Goal: Information Seeking & Learning: Learn about a topic

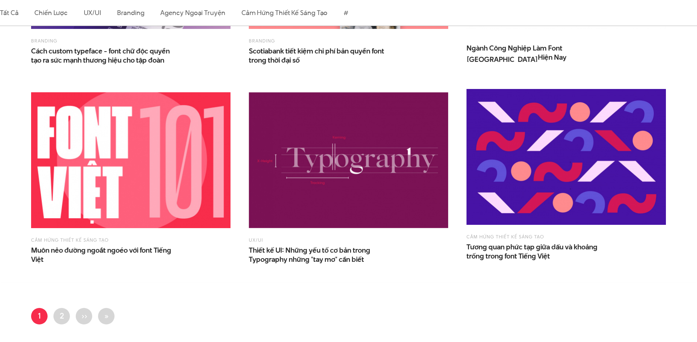
scroll to position [627, 0]
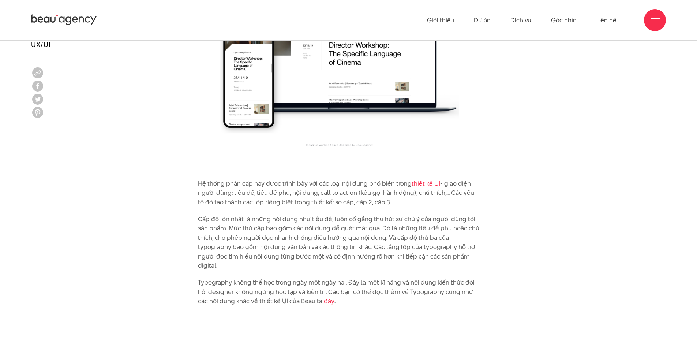
scroll to position [3701, 0]
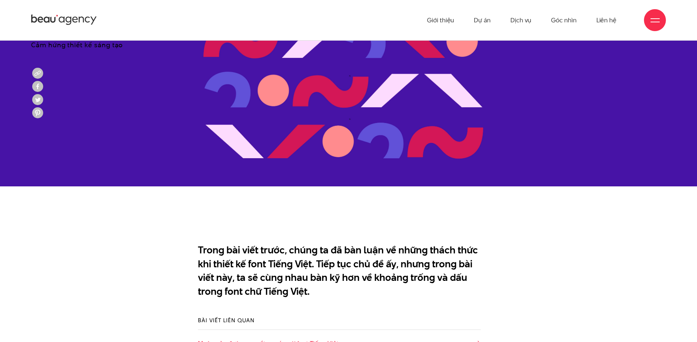
scroll to position [46, 0]
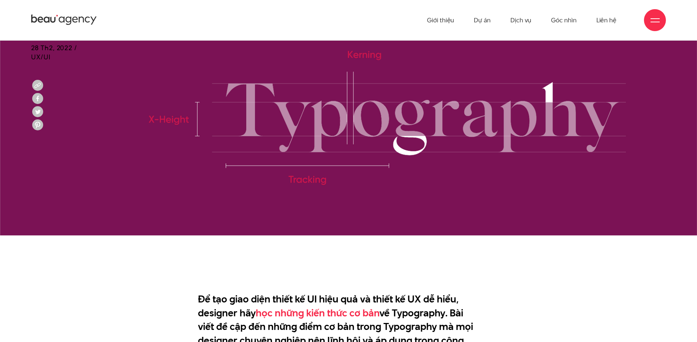
scroll to position [243, 0]
